Goal: Task Accomplishment & Management: Use online tool/utility

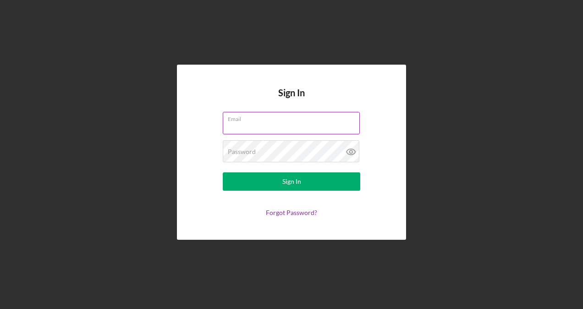
click at [258, 118] on label "Email" at bounding box center [294, 117] width 132 height 10
click at [258, 118] on input "Email" at bounding box center [291, 123] width 137 height 22
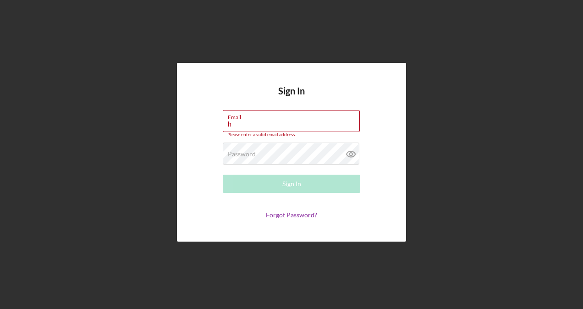
type input "[EMAIL_ADDRESS][DOMAIN_NAME]"
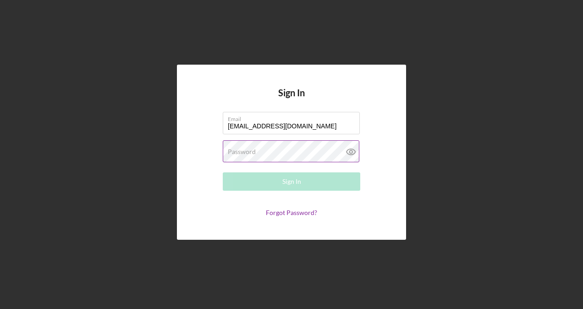
click at [234, 152] on label "Password" at bounding box center [242, 151] width 28 height 7
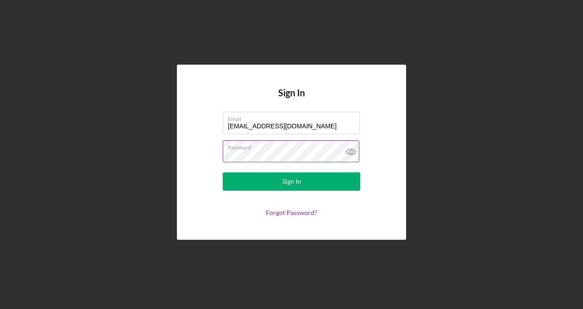
click at [352, 150] on icon at bounding box center [350, 151] width 23 height 23
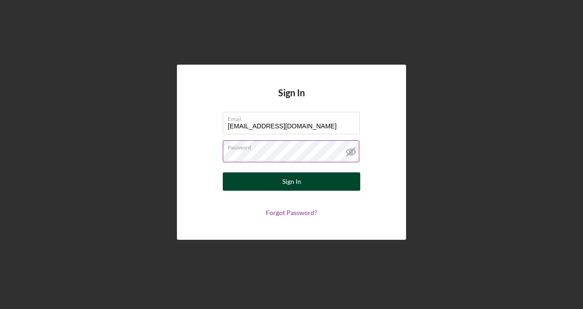
click at [282, 177] on div "Sign In" at bounding box center [291, 181] width 19 height 18
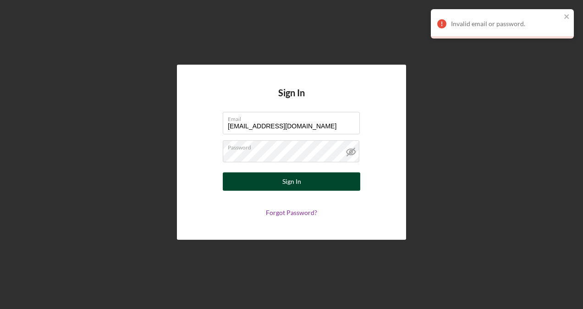
click at [307, 175] on button "Sign In" at bounding box center [291, 181] width 137 height 18
